Goal: Information Seeking & Learning: Find specific fact

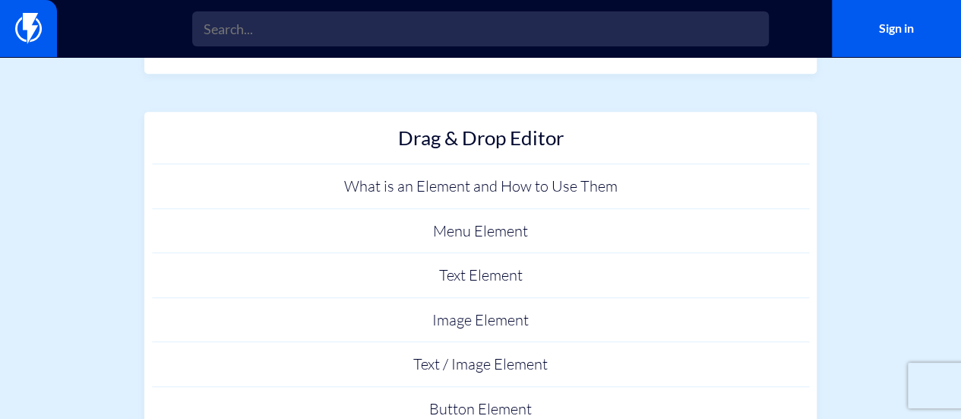
scroll to position [304, 0]
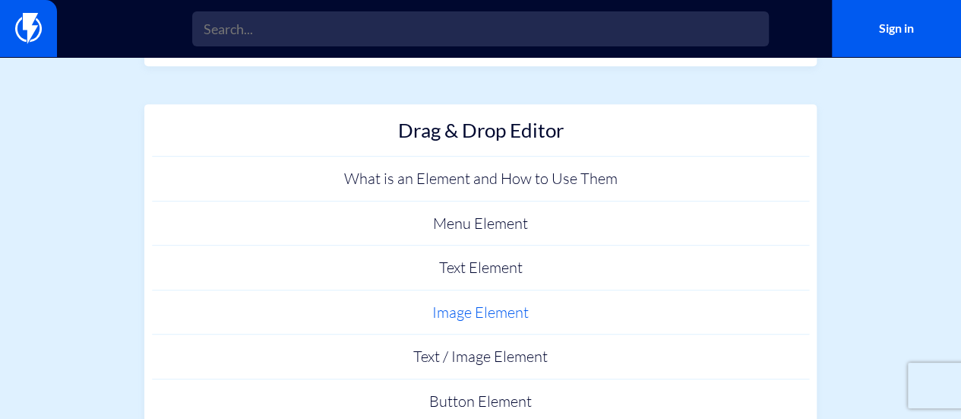
click at [489, 323] on link "Image Element" at bounding box center [481, 312] width 658 height 45
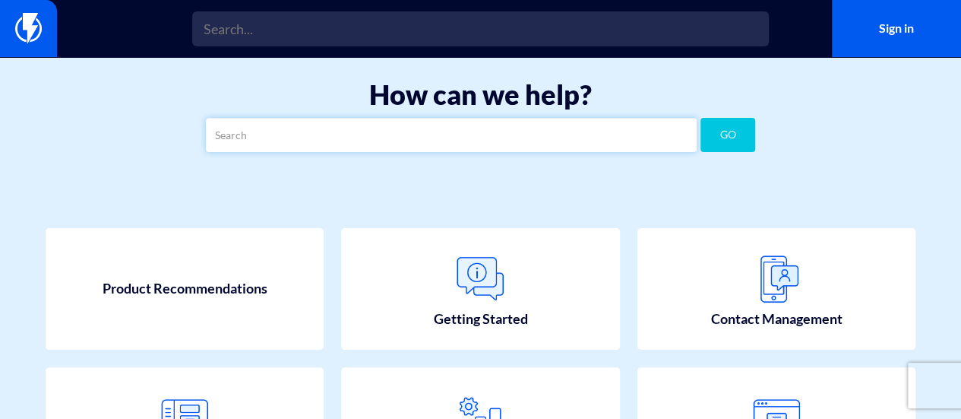
click at [333, 150] on input "text" at bounding box center [451, 135] width 491 height 34
type input "size por images"
click at [701, 118] on button "GO" at bounding box center [728, 135] width 55 height 34
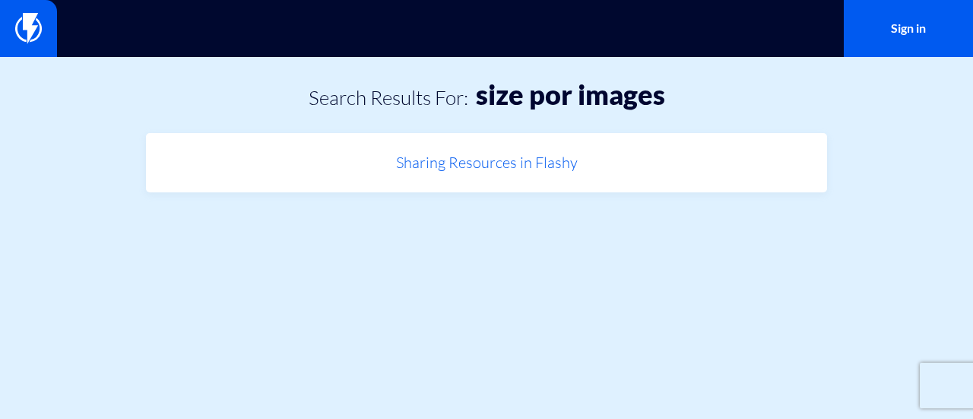
click at [407, 165] on link "Sharing Resources in Flashy" at bounding box center [487, 163] width 666 height 45
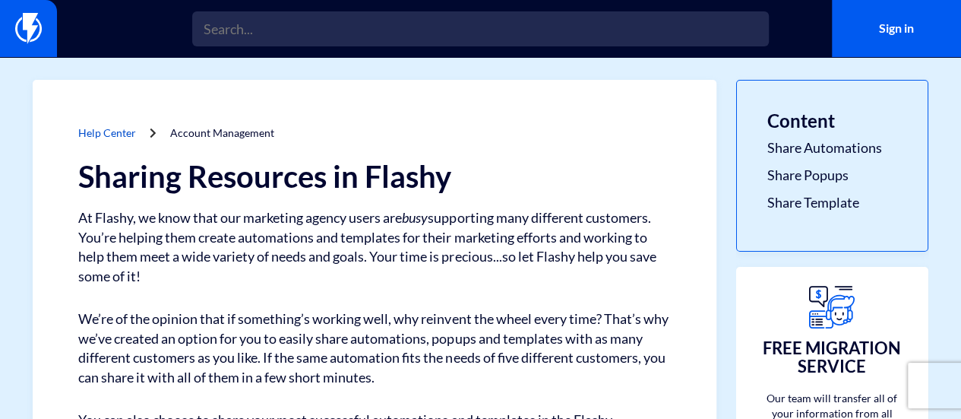
click at [99, 139] on link "Help Center" at bounding box center [107, 132] width 58 height 13
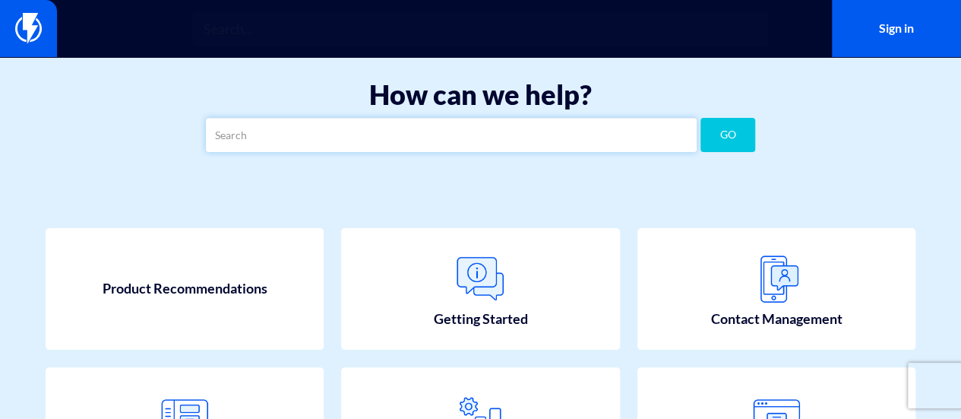
click at [346, 135] on input "text" at bounding box center [451, 135] width 491 height 34
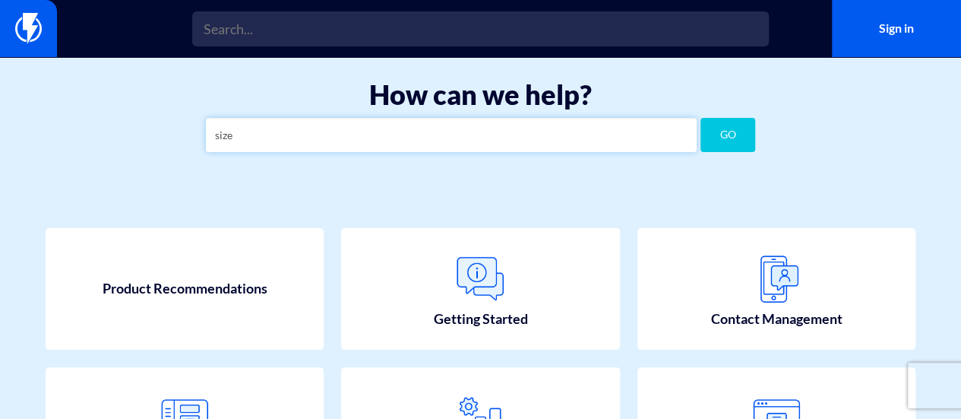
type input "size"
click at [701, 118] on button "GO" at bounding box center [728, 135] width 55 height 34
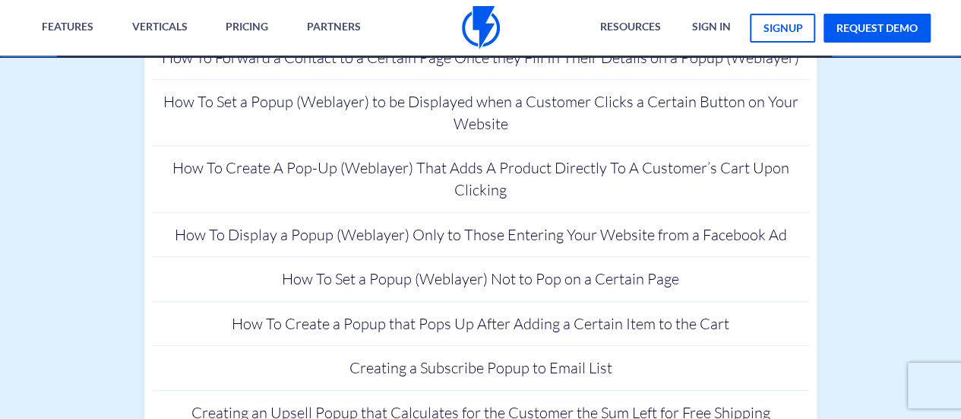
scroll to position [3420, 0]
